Goal: Task Accomplishment & Management: Complete application form

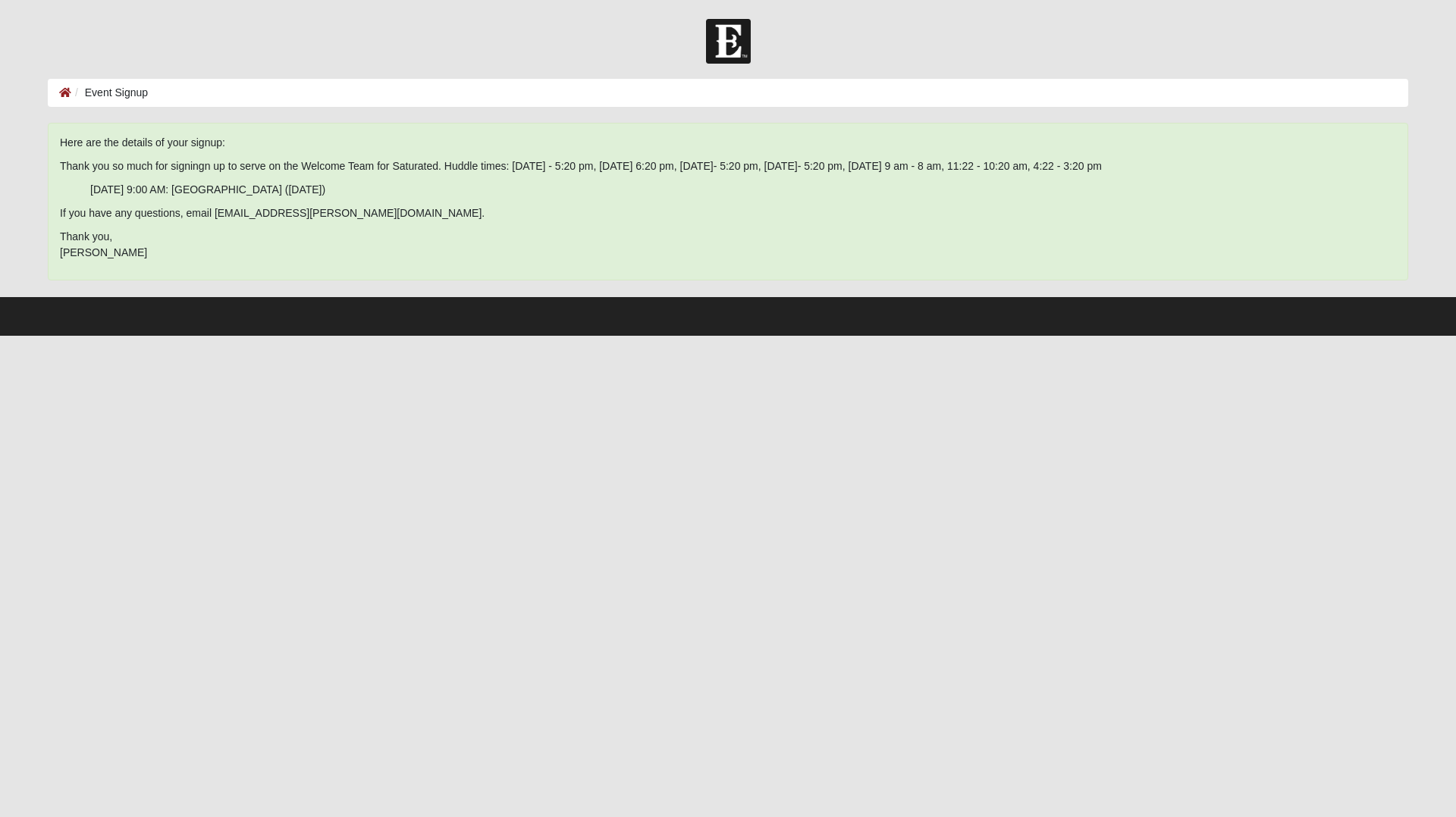
click at [739, 29] on img at bounding box center [728, 41] width 45 height 45
click at [65, 90] on icon at bounding box center [65, 92] width 12 height 11
